Goal: Find specific page/section: Find specific page/section

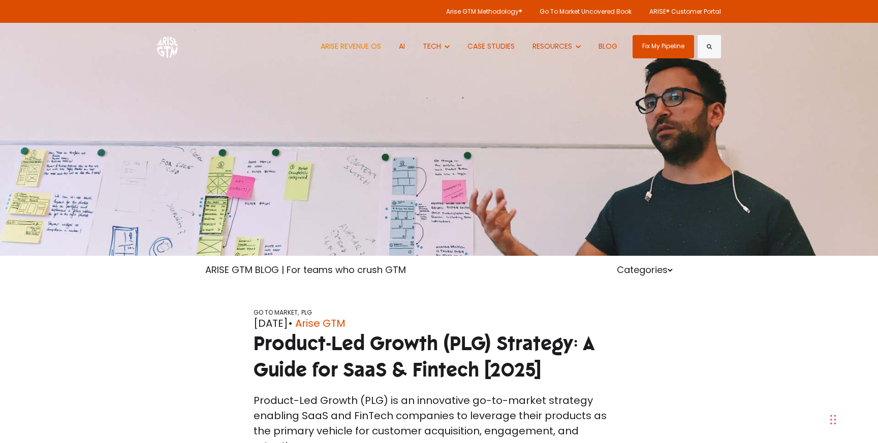
click at [372, 49] on link "ARISE REVENUE OS" at bounding box center [351, 46] width 76 height 47
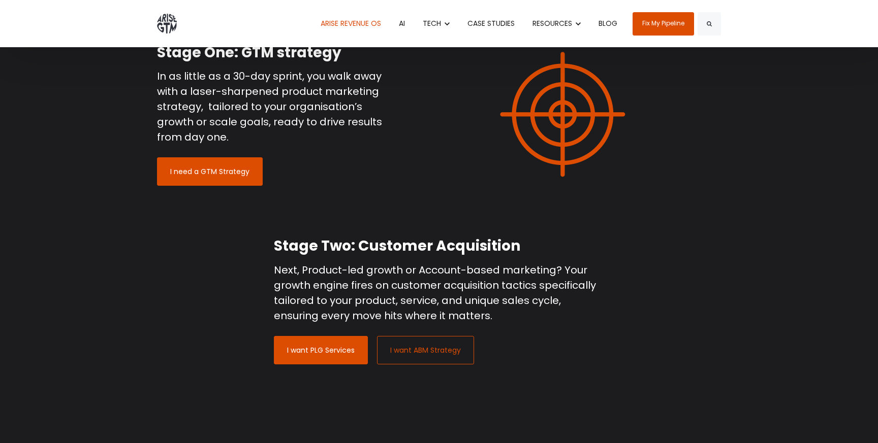
scroll to position [1036, 0]
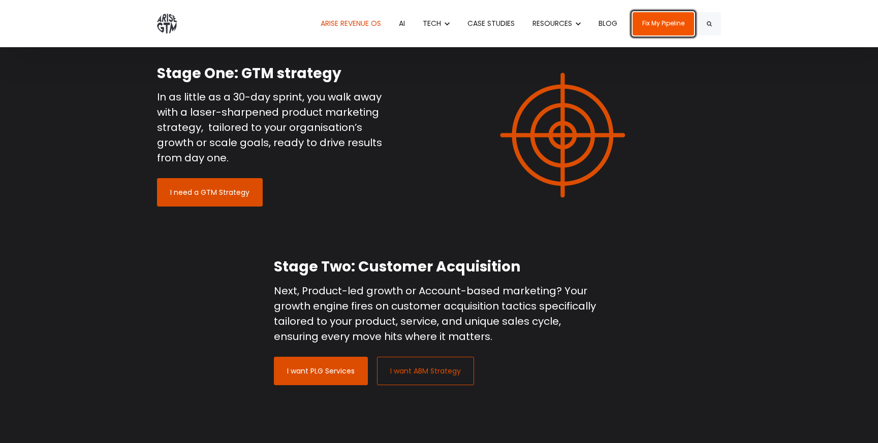
click at [659, 24] on link "Fix My Pipeline" at bounding box center [662, 23] width 61 height 23
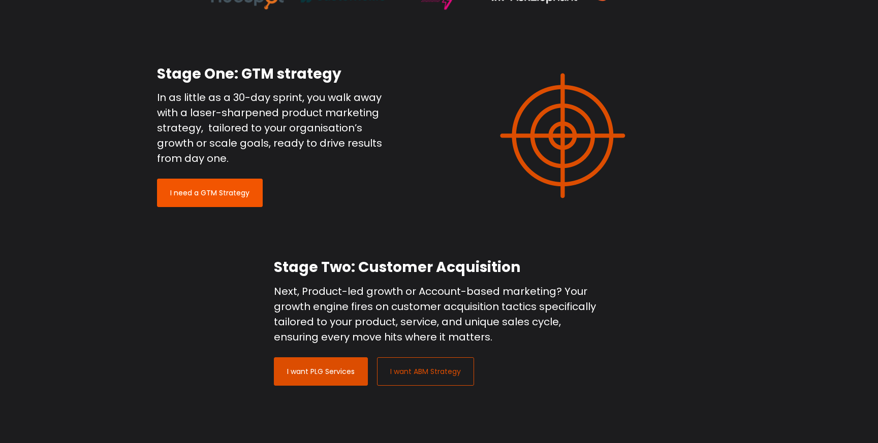
scroll to position [1036, 0]
click at [214, 197] on link "I need a GTM Strategy" at bounding box center [210, 192] width 106 height 28
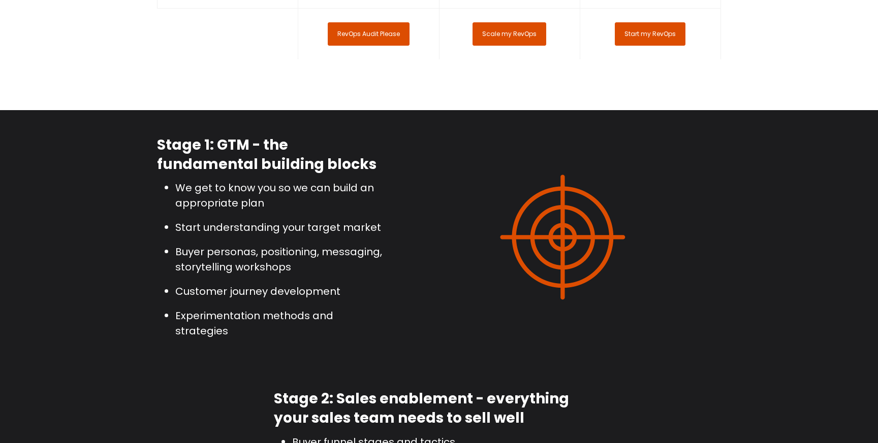
scroll to position [1283, 0]
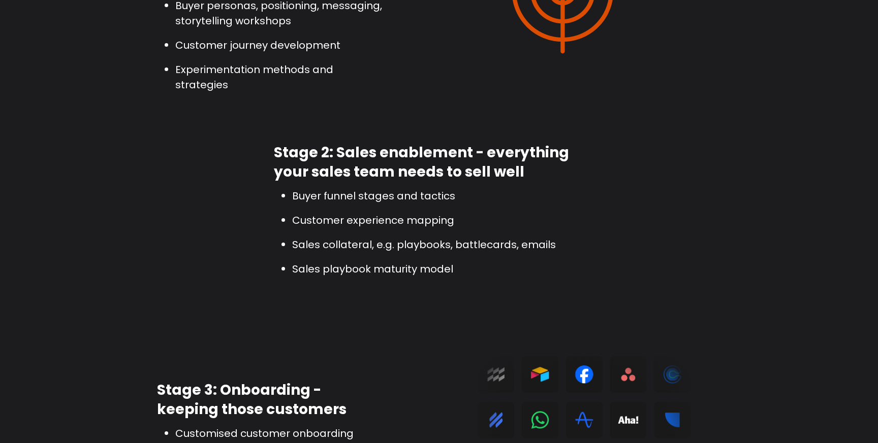
click at [556, 164] on h2 "Stage 2: Sales enablement - everything your sales team needs to sell well" at bounding box center [439, 162] width 330 height 39
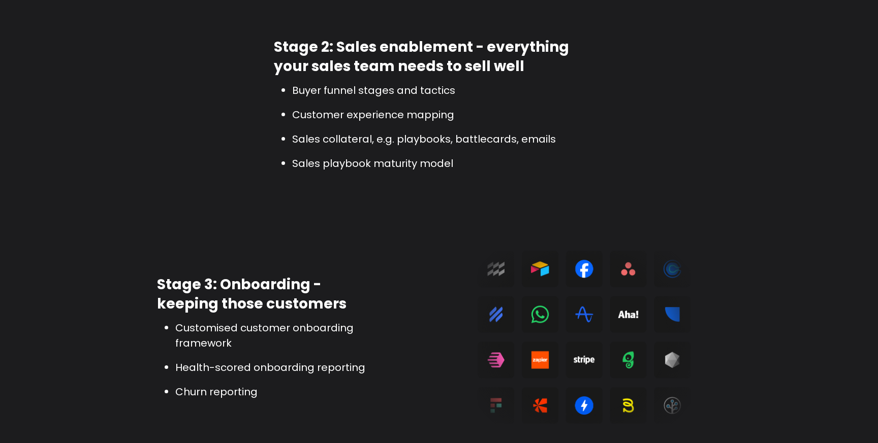
scroll to position [1728, 0]
